Goal: Information Seeking & Learning: Learn about a topic

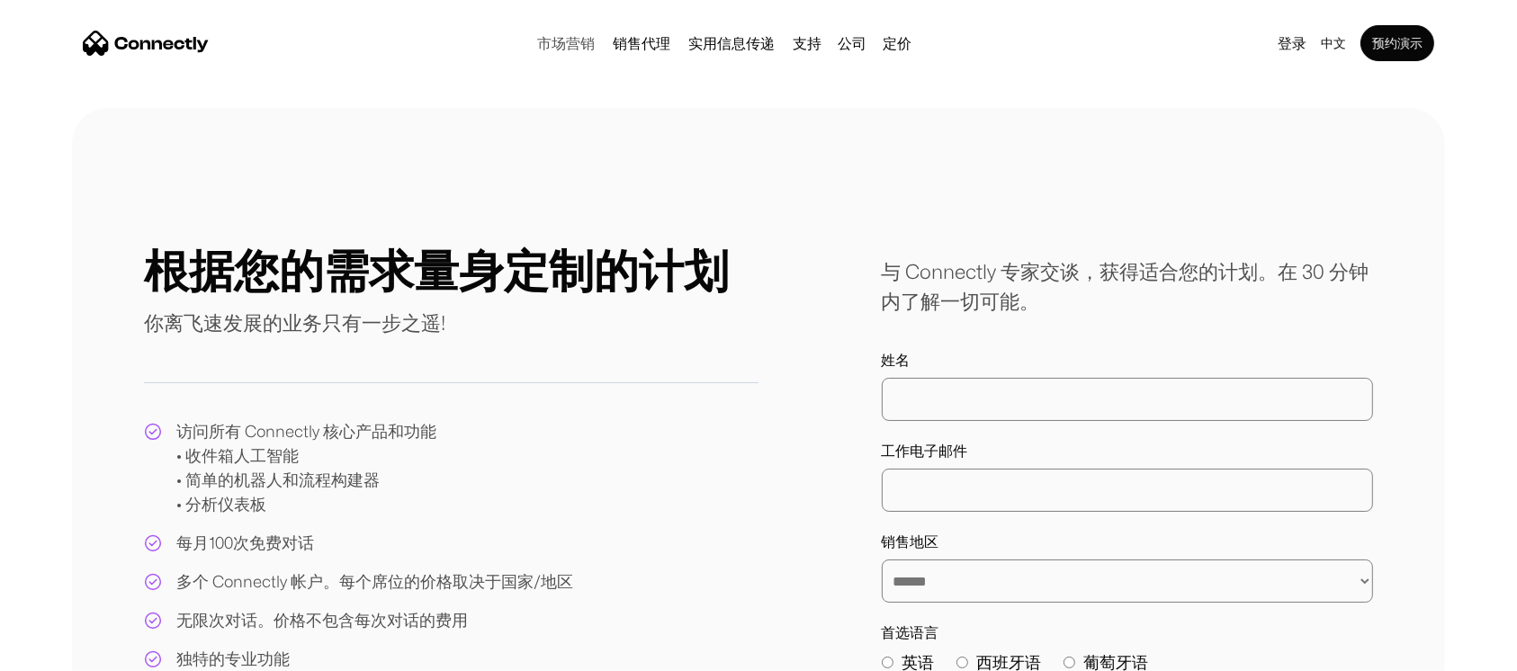
click at [558, 47] on link "市场营销" at bounding box center [566, 43] width 72 height 14
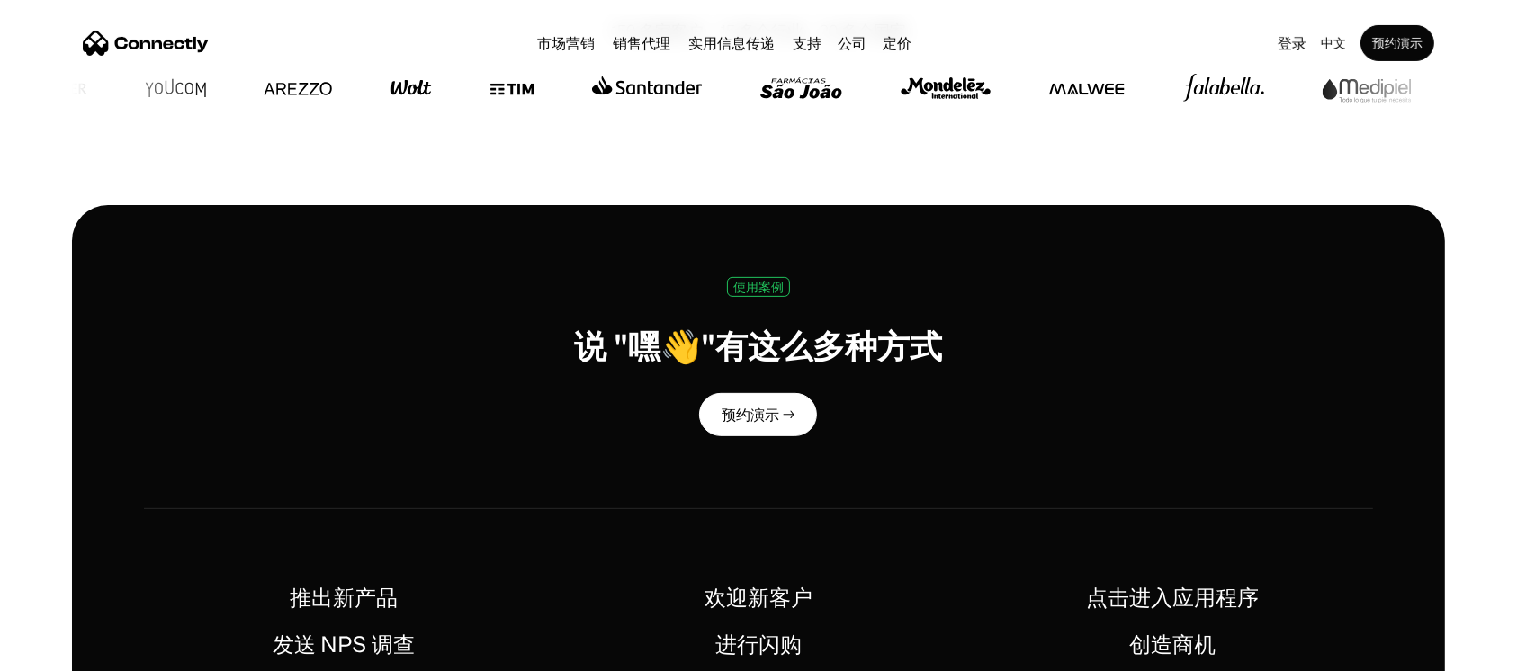
scroll to position [648, 0]
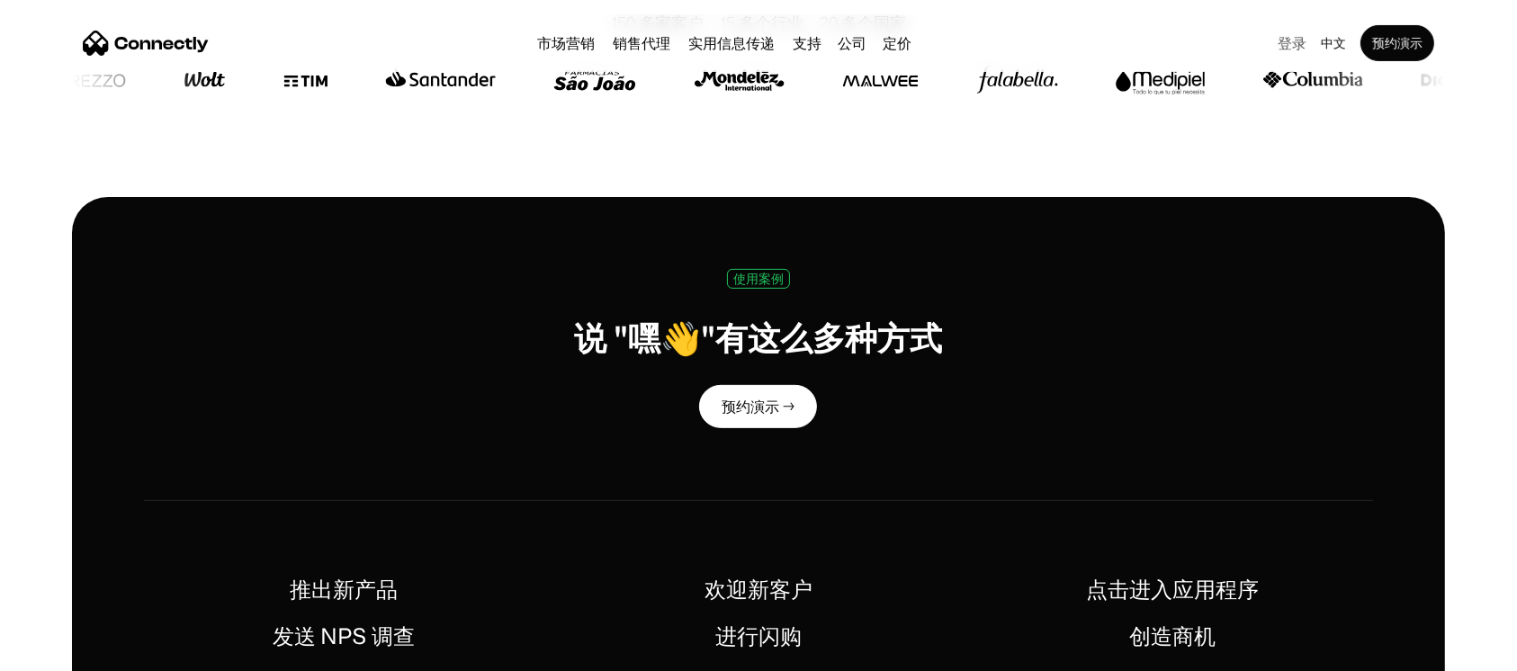
click at [1287, 53] on link "登录" at bounding box center [1291, 43] width 43 height 25
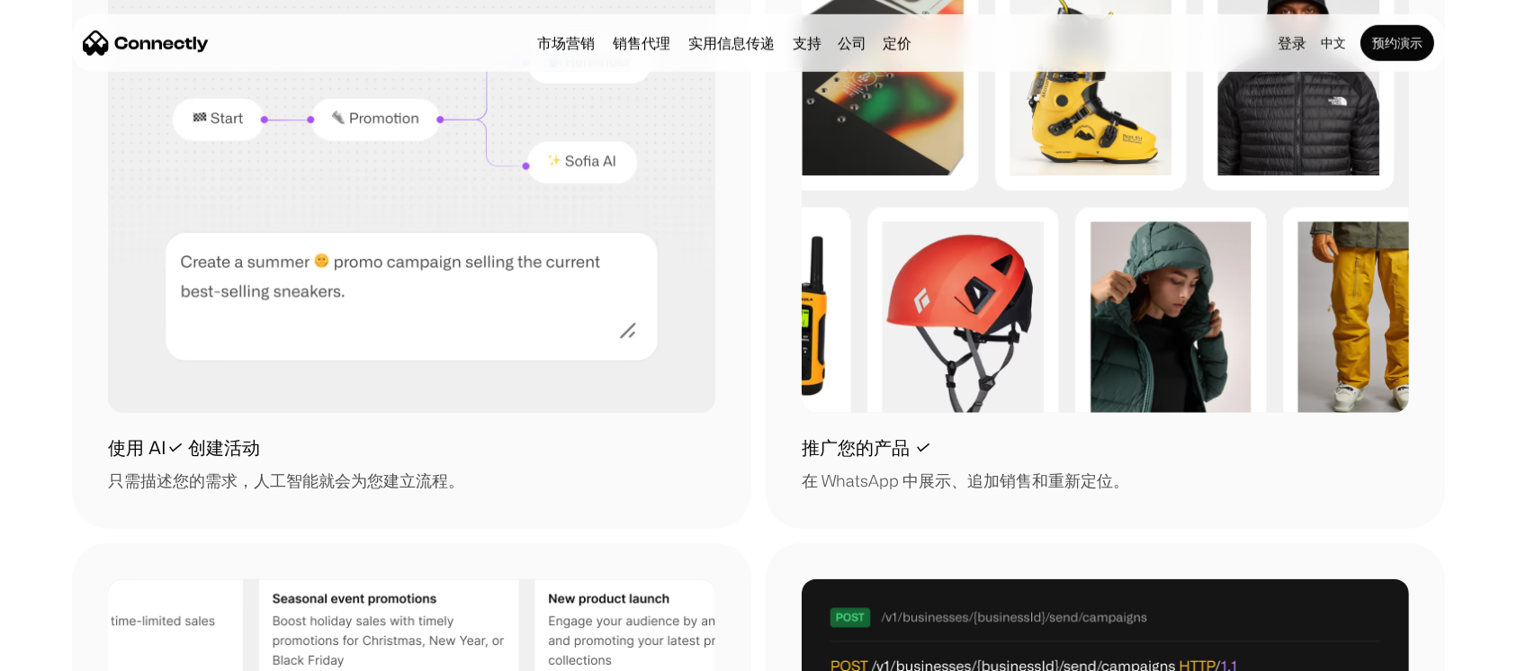
scroll to position [2202, 0]
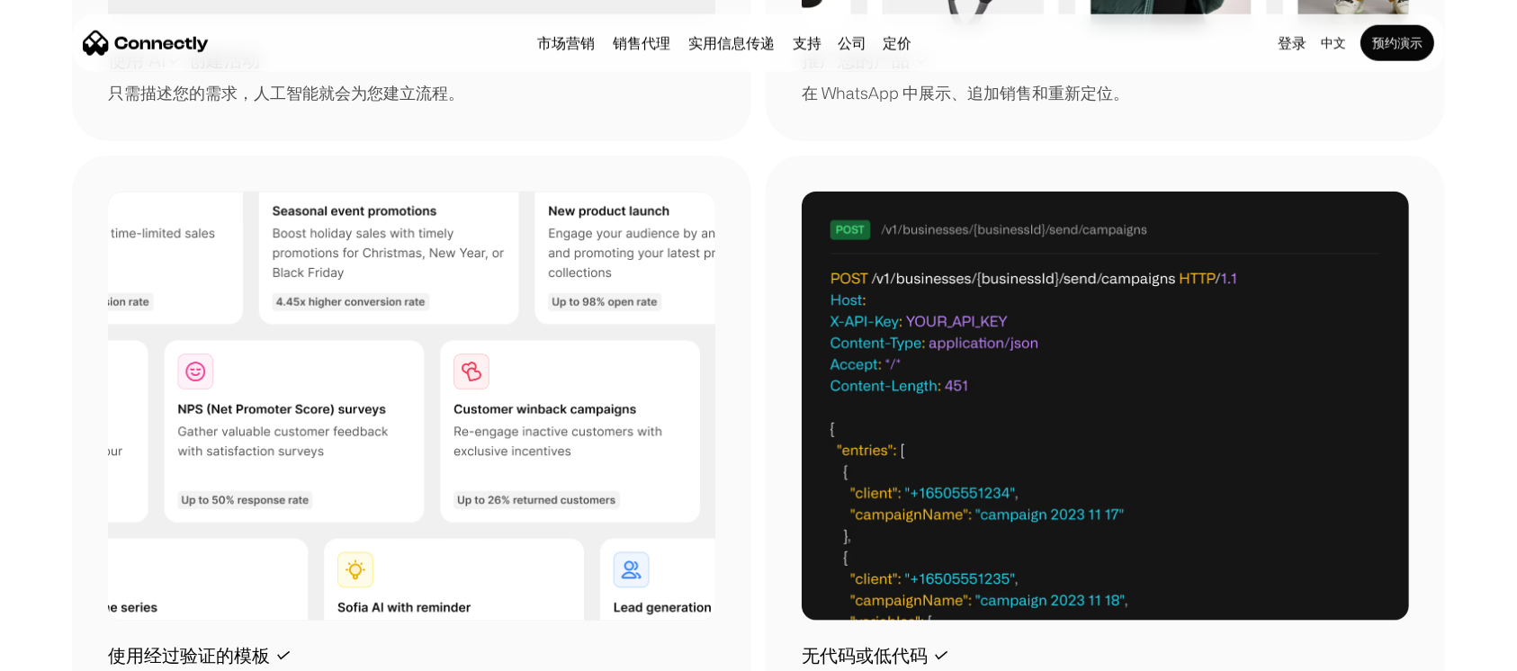
click at [0, 178] on section "使用 AI✓ 创建活动 只需描述您的需求，人工智能就会为您建立流程。 推广您的产品 ✓ 在 WhatsApp 中展示、追加销售和重新定位。 使用经过验证的模板…" at bounding box center [758, 148] width 1517 height 1177
drag, startPoint x: 1450, startPoint y: 493, endPoint x: 1418, endPoint y: 470, distance: 39.4
click at [1450, 493] on section "使用 AI✓ 创建活动 只需描述您的需求，人工智能就会为您建立流程。 推广您的产品 ✓ 在 WhatsApp 中展示、追加销售和重新定位。 使用经过验证的模板…" at bounding box center [758, 148] width 1517 height 1177
drag, startPoint x: 1502, startPoint y: 245, endPoint x: 1490, endPoint y: 237, distance: 15.0
click at [1502, 244] on section "使用 AI✓ 创建活动 只需描述您的需求，人工智能就会为您建立流程。 推广您的产品 ✓ 在 WhatsApp 中展示、追加销售和重新定位。 使用经过验证的模板…" at bounding box center [758, 148] width 1517 height 1177
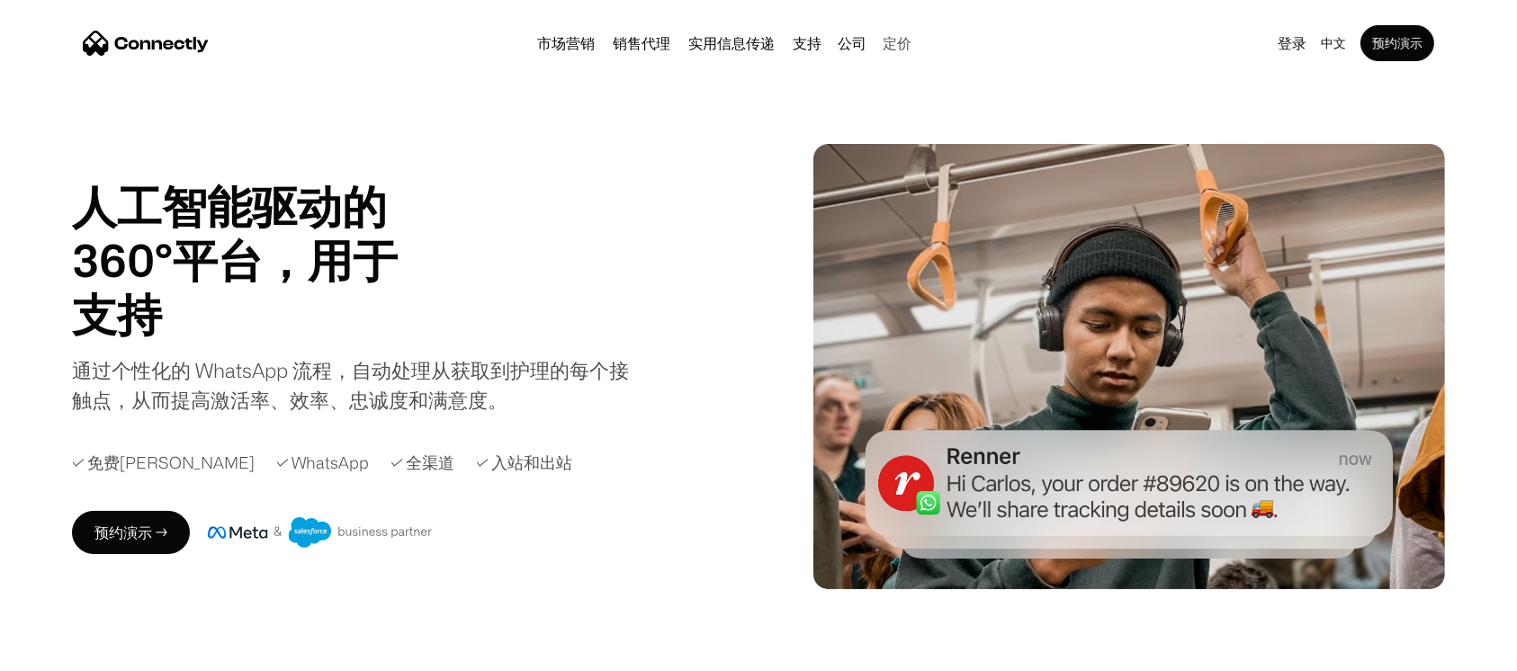
click at [906, 39] on link "定价" at bounding box center [896, 43] width 43 height 14
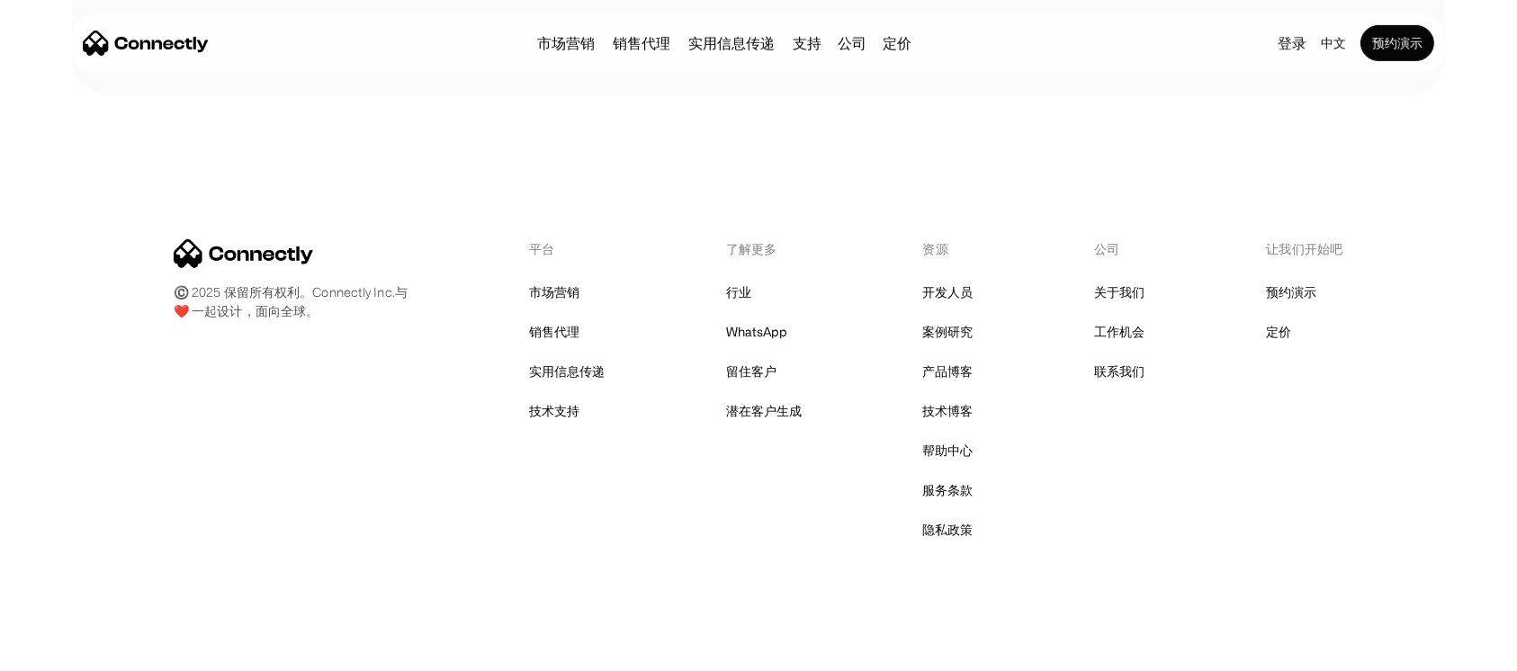
scroll to position [871, 0]
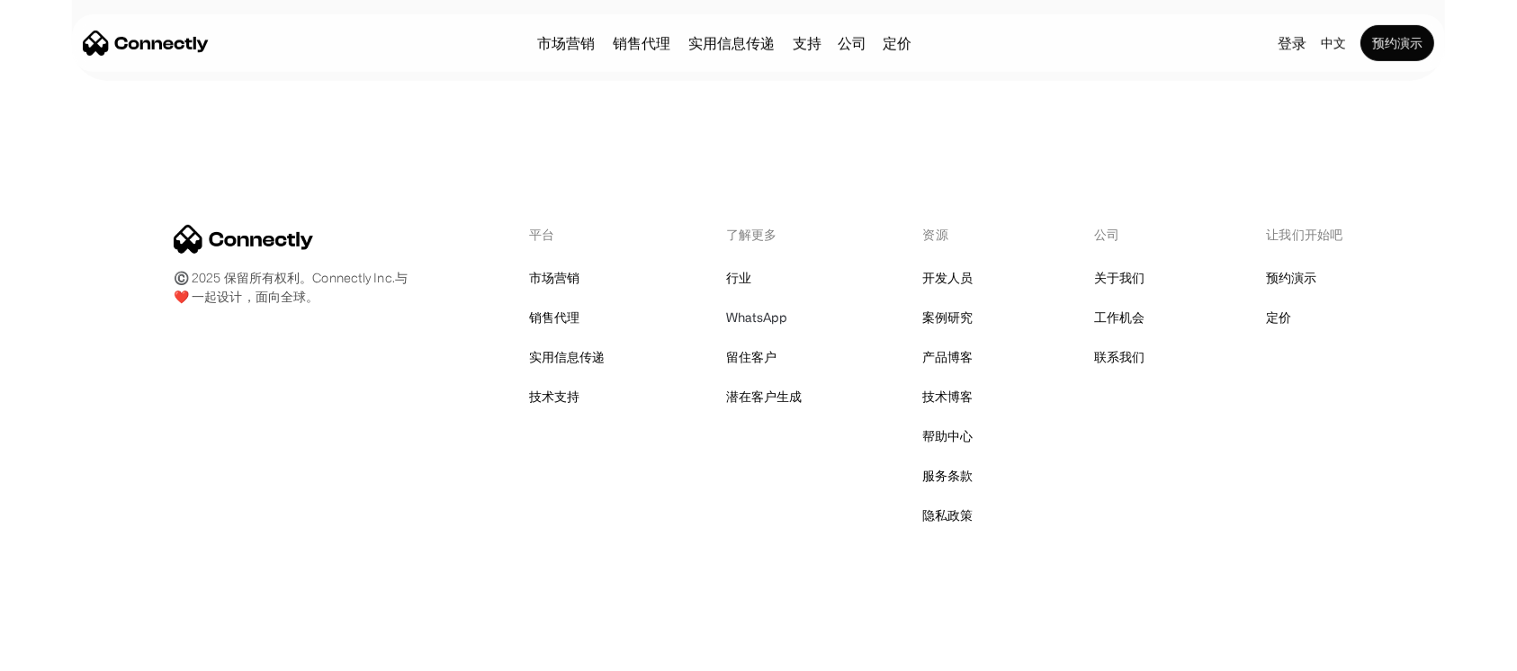
click at [763, 320] on link "WhatsApp" at bounding box center [756, 317] width 61 height 25
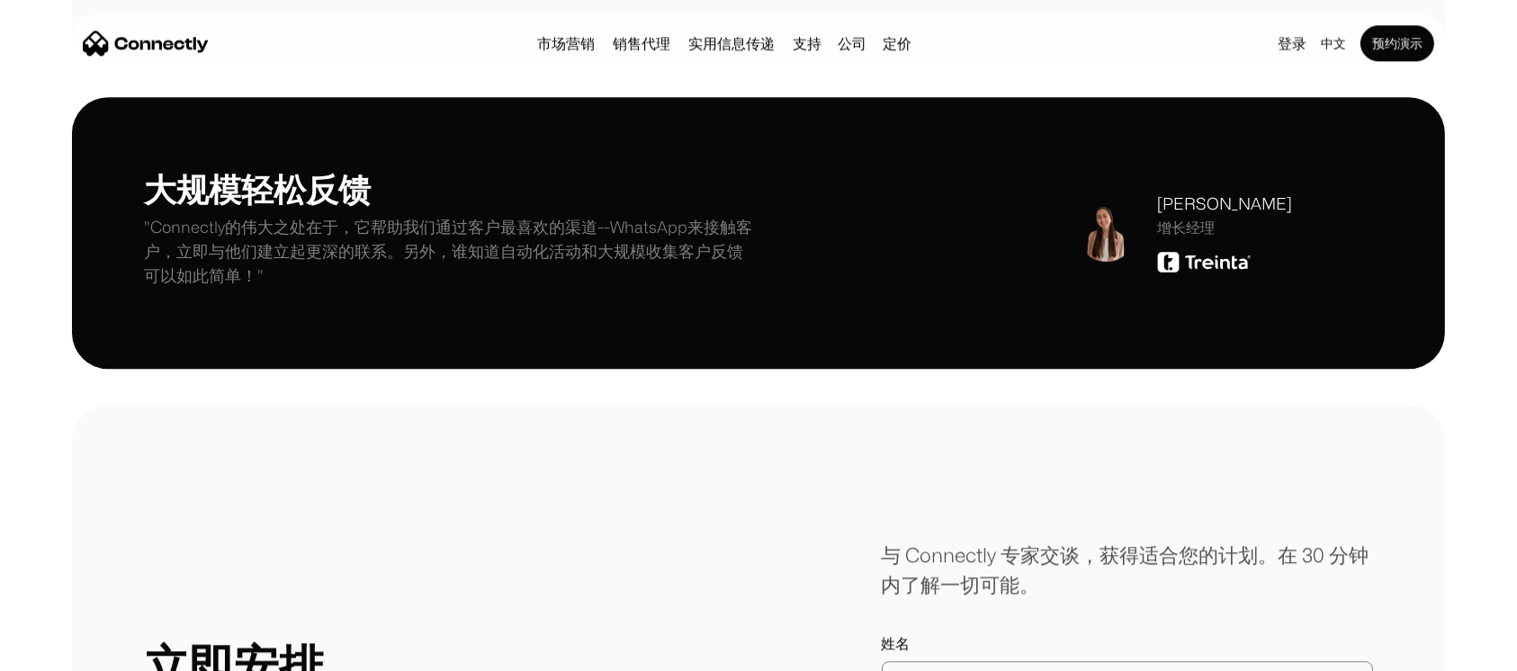
scroll to position [4756, 0]
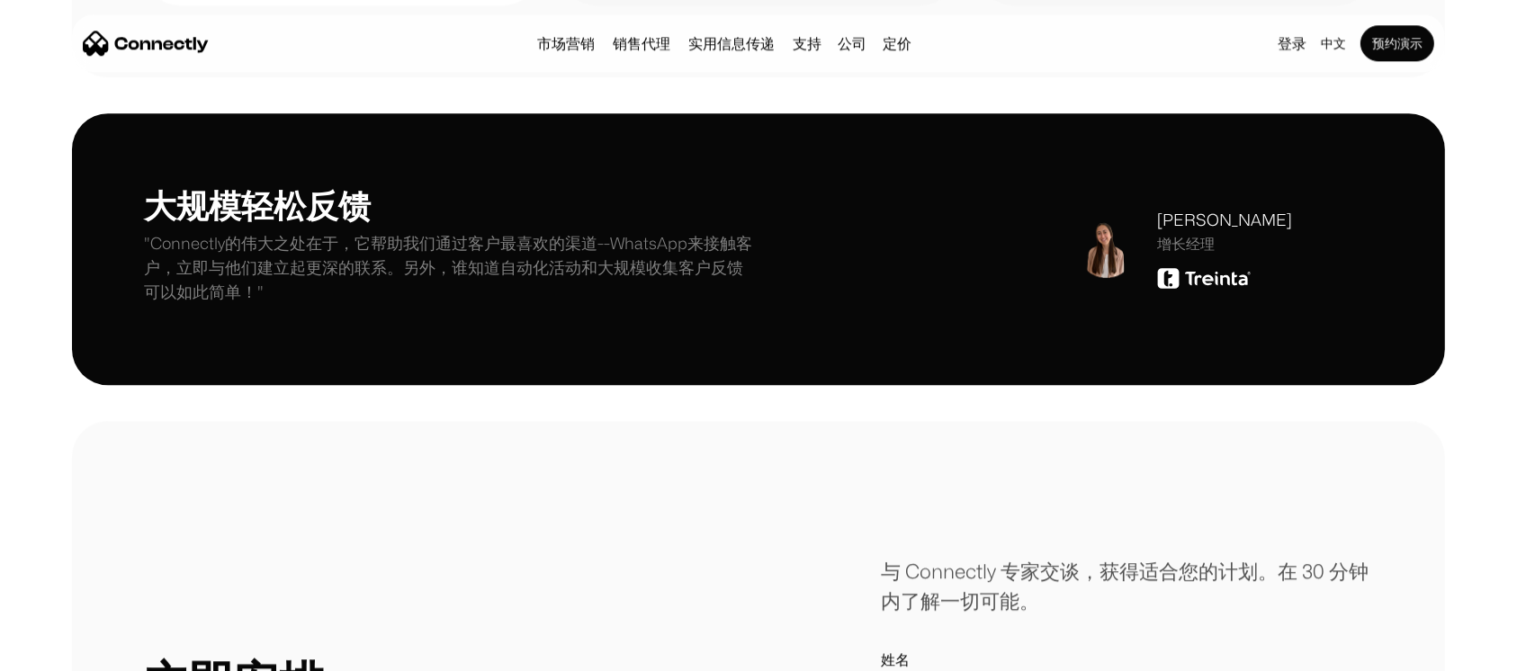
click at [1195, 284] on img at bounding box center [1204, 278] width 94 height 22
click at [1171, 283] on img at bounding box center [1204, 278] width 94 height 22
click at [1114, 241] on img at bounding box center [1107, 248] width 58 height 58
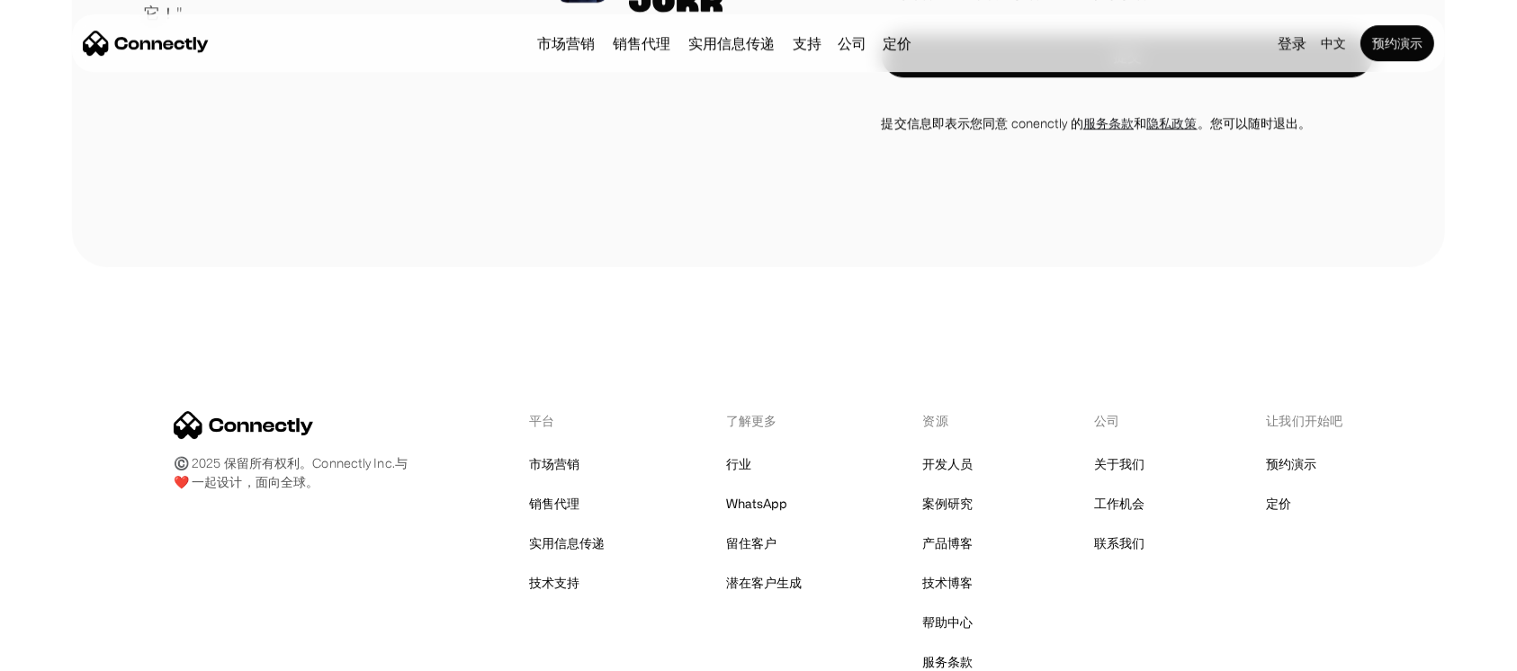
scroll to position [5912, 0]
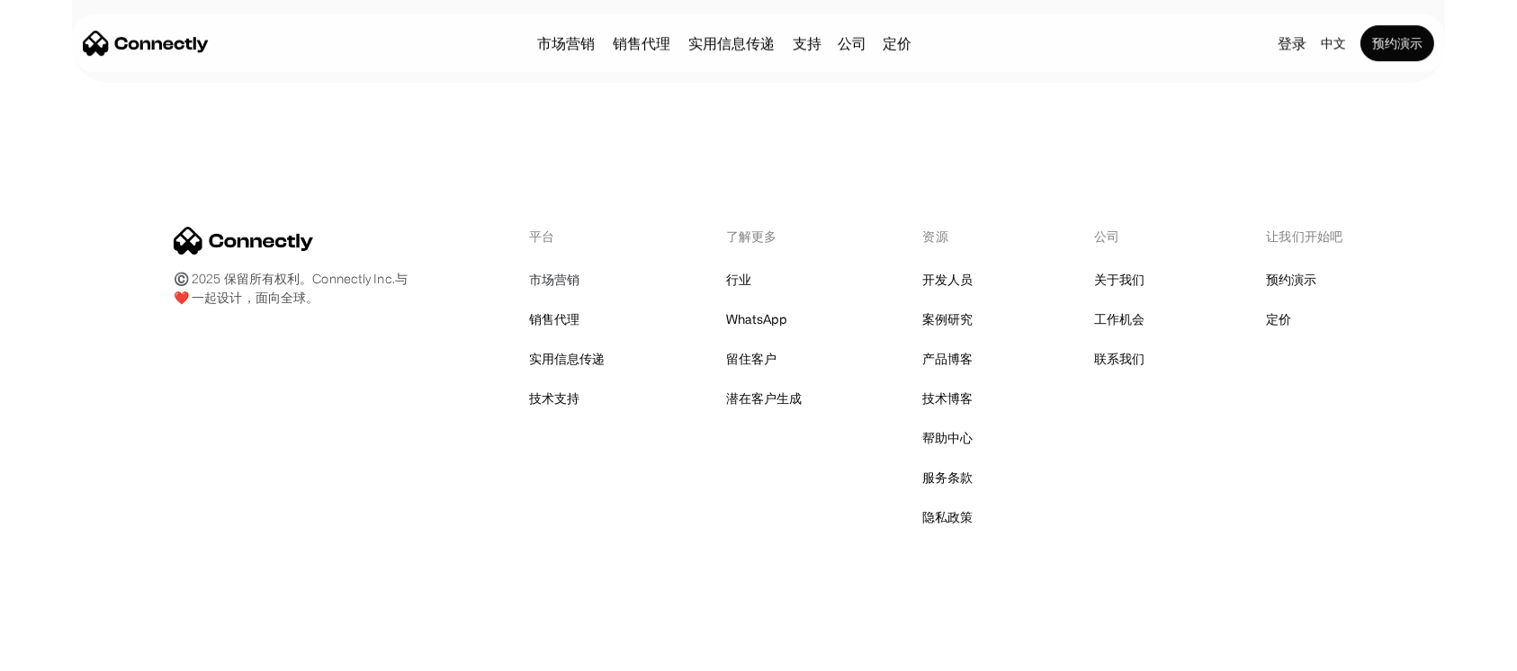
click at [548, 277] on link "市场营销" at bounding box center [554, 279] width 50 height 25
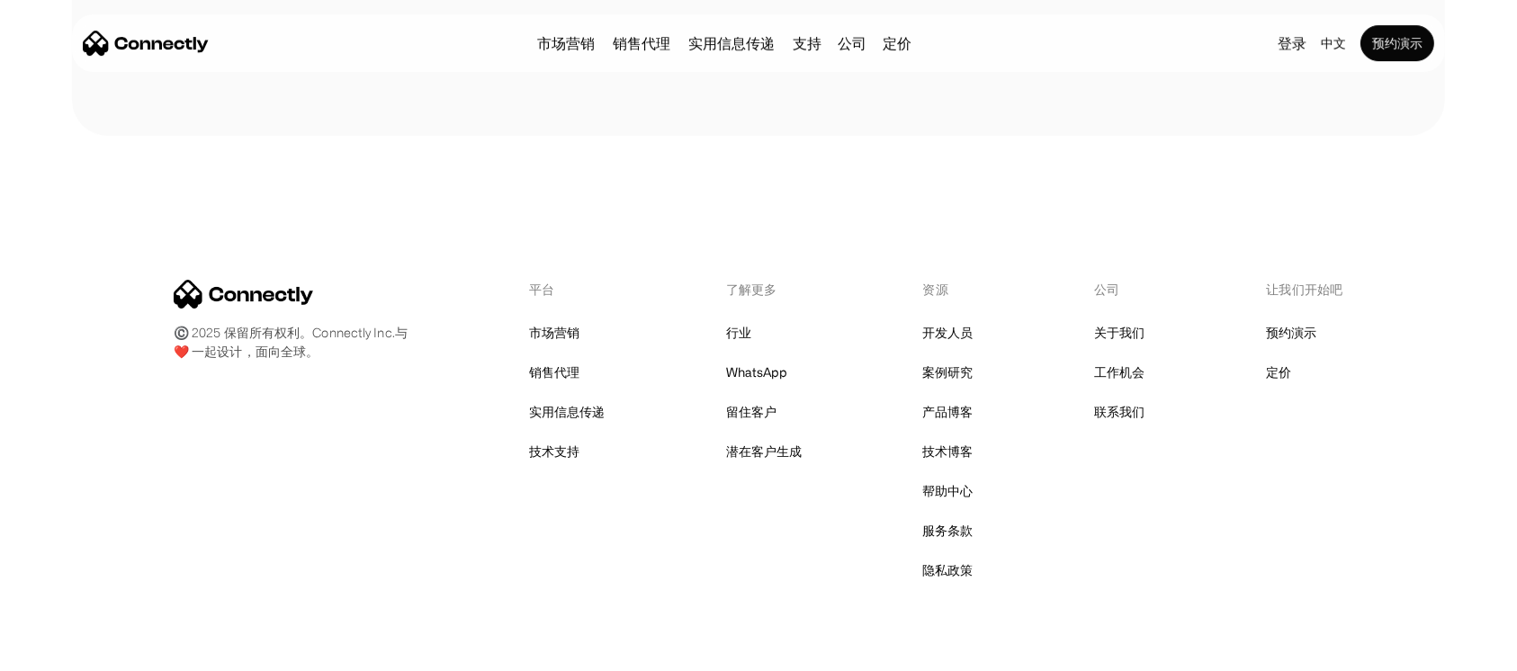
scroll to position [6403, 0]
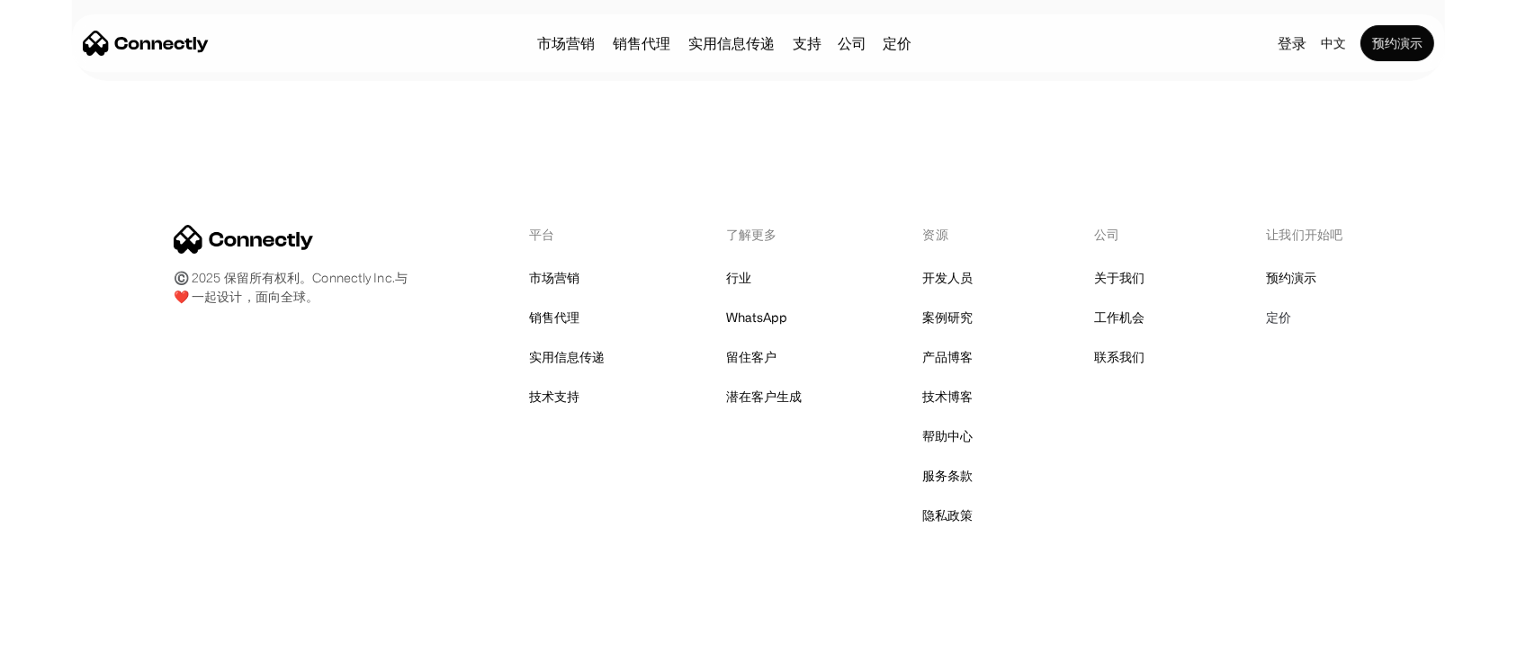
click at [1287, 318] on link "定价" at bounding box center [1278, 317] width 25 height 25
click at [1284, 318] on link "定价" at bounding box center [1278, 317] width 25 height 25
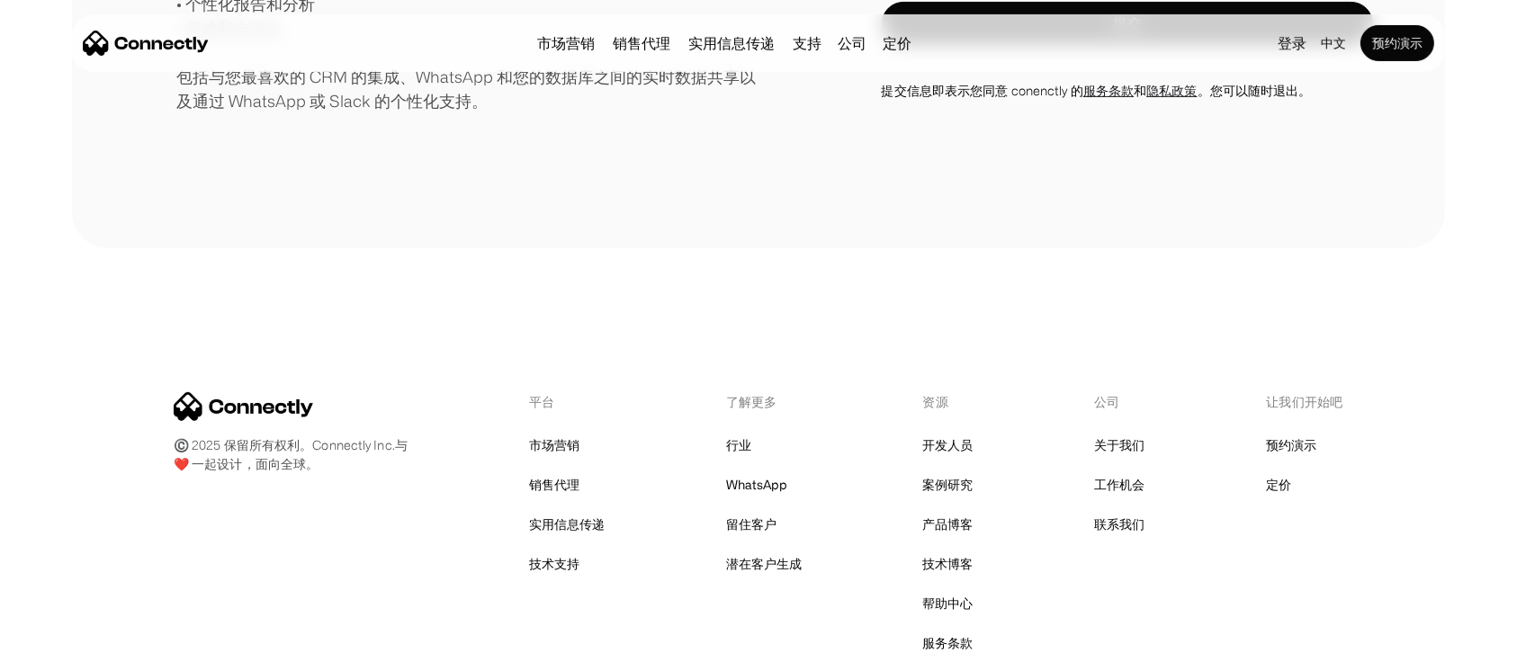
scroll to position [647, 0]
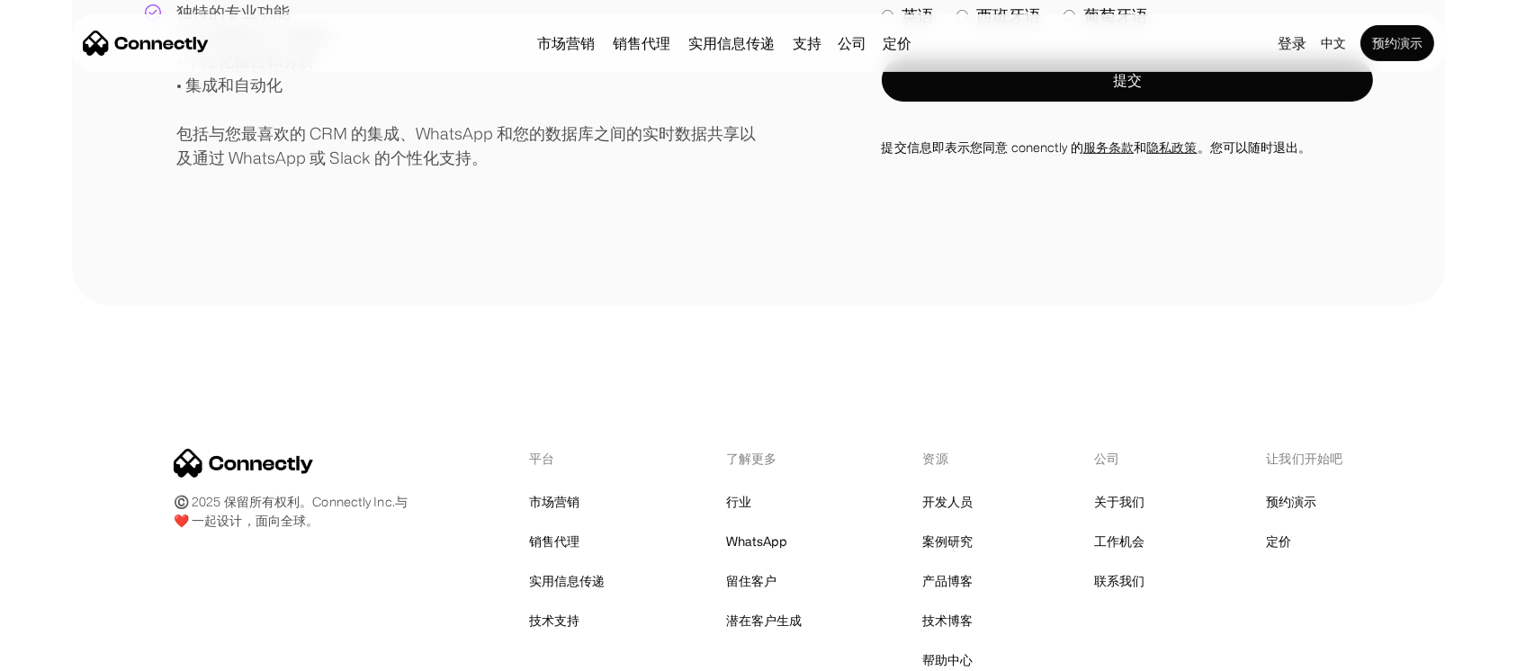
drag, startPoint x: 42, startPoint y: 329, endPoint x: 122, endPoint y: 308, distance: 82.9
click at [42, 330] on div "©️ 2025 保留所有权利。Connectly Inc.与 ❤️ 一起设计，面向全球。 平台 市场营销 销售代理 实用信息传递 技术支持 了解更多 行业 W…" at bounding box center [758, 600] width 1517 height 591
